Goal: Browse casually: Explore the website without a specific task or goal

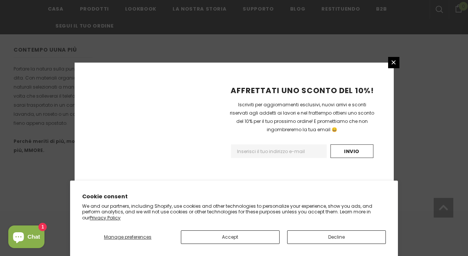
scroll to position [532, 0]
